Goal: Task Accomplishment & Management: Manage account settings

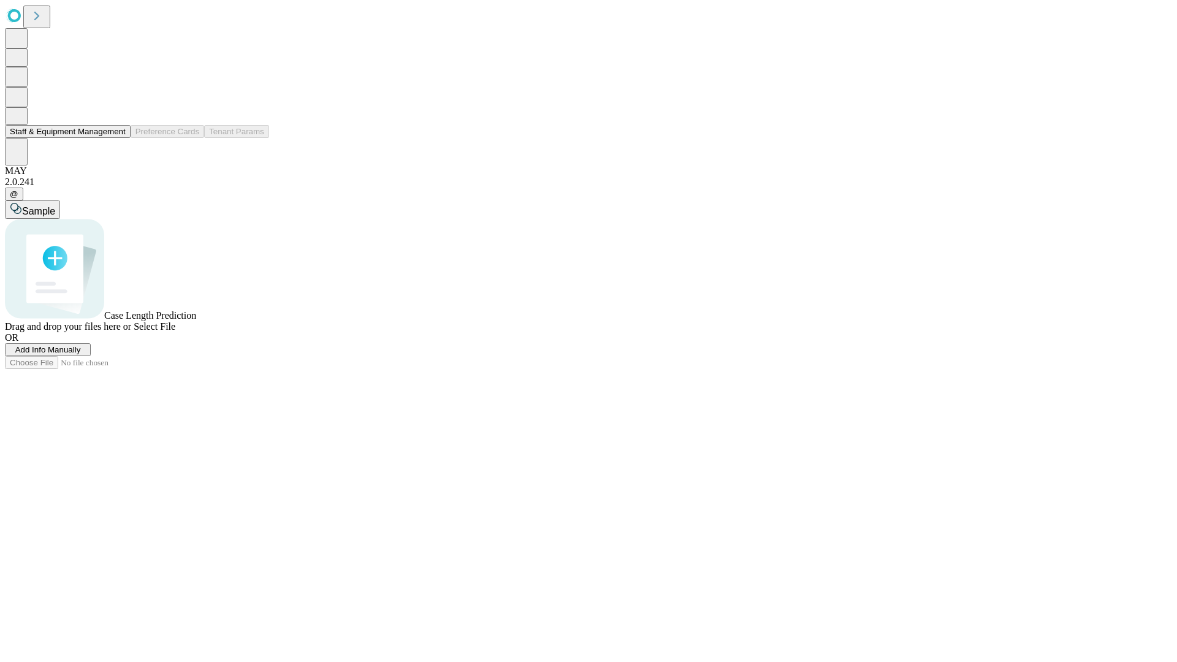
click at [115, 138] on button "Staff & Equipment Management" at bounding box center [68, 131] width 126 height 13
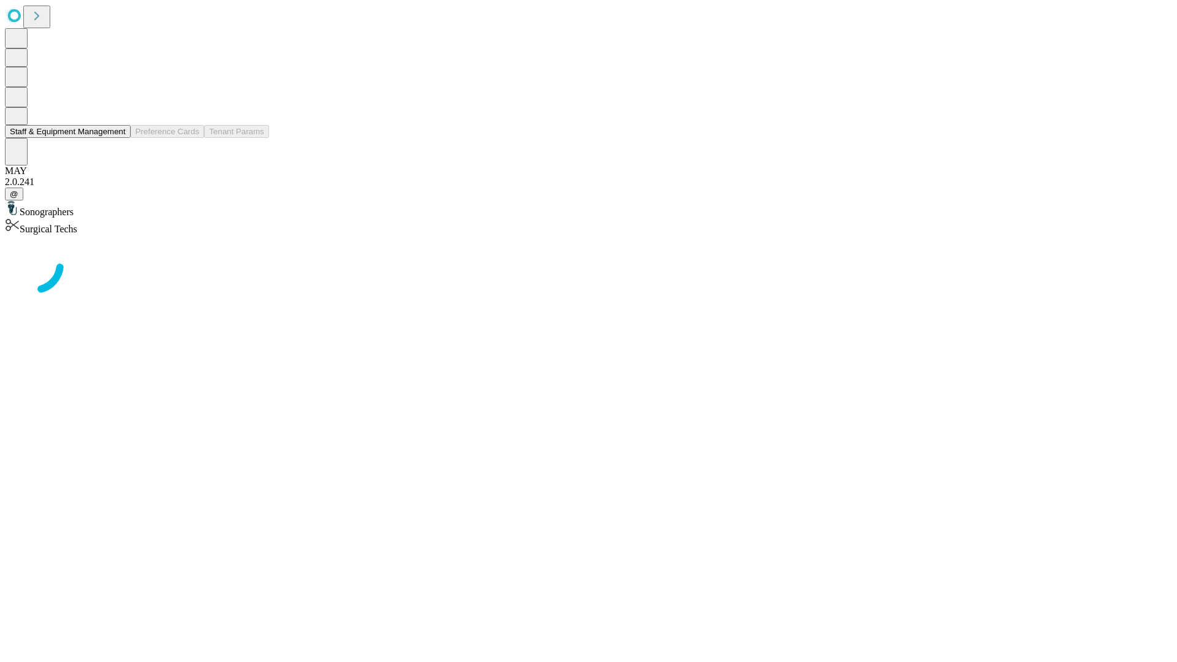
click at [117, 138] on button "Staff & Equipment Management" at bounding box center [68, 131] width 126 height 13
